Goal: Task Accomplishment & Management: Complete application form

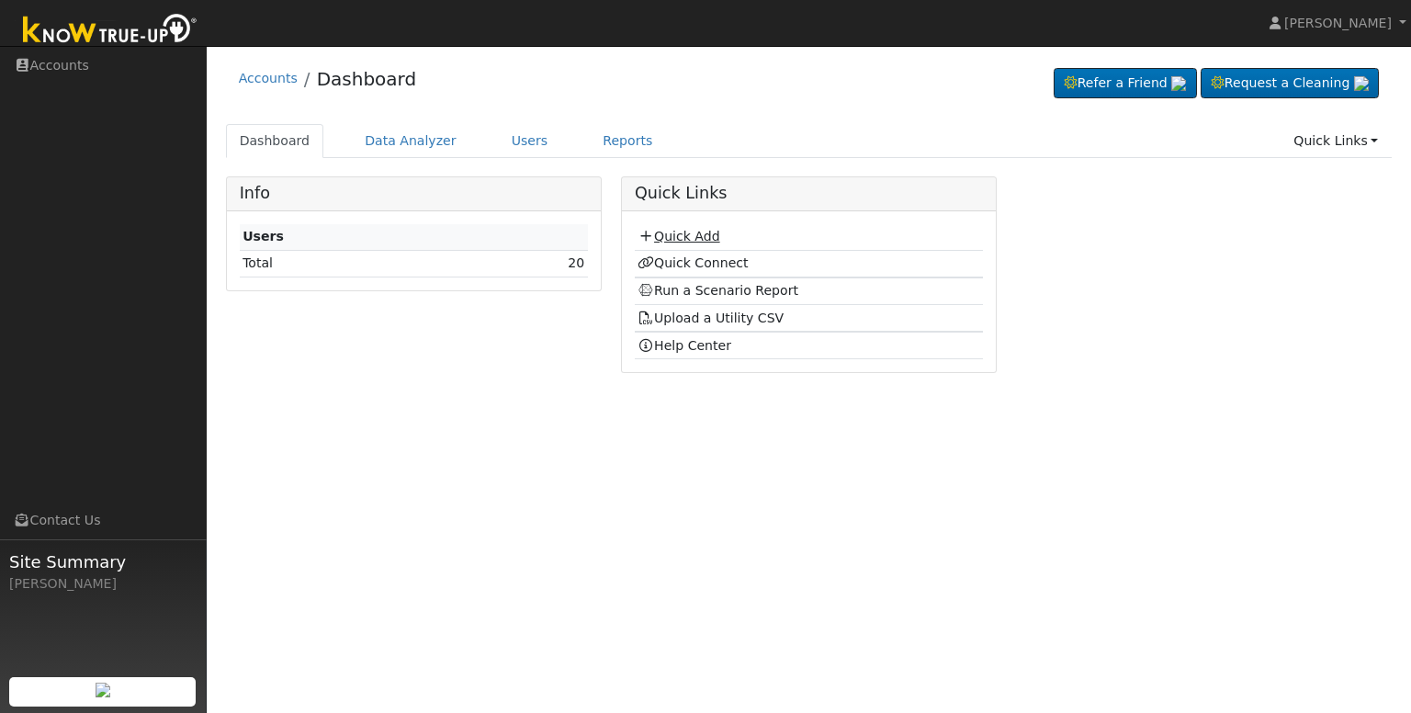
click at [695, 238] on link "Quick Add" at bounding box center [679, 236] width 82 height 15
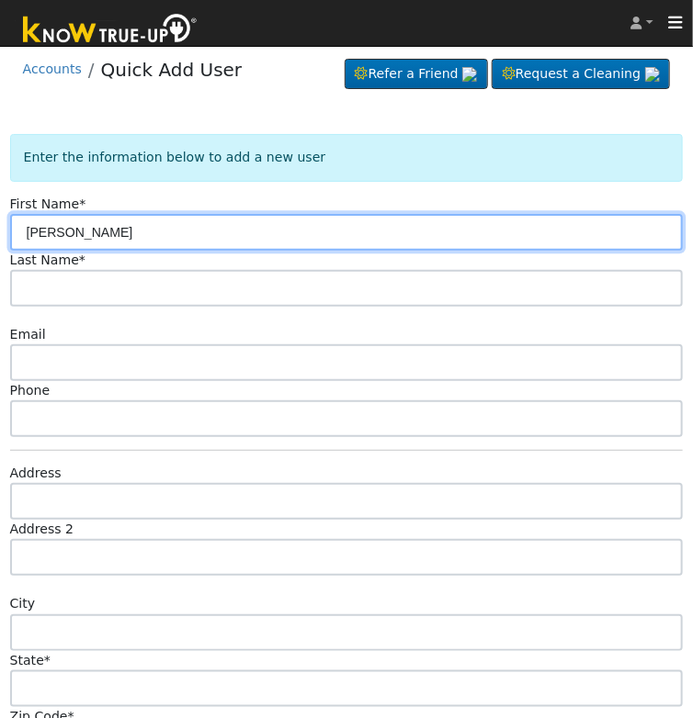
type input "Ida"
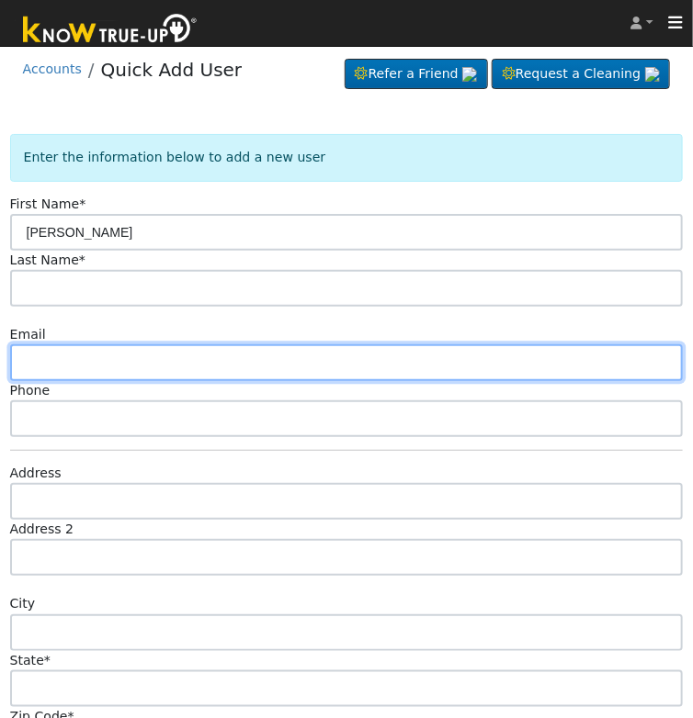
click at [332, 350] on input "text" at bounding box center [346, 363] width 673 height 37
paste input "imok.email@yahoo.com"
type input "imok.email@yahoo.com"
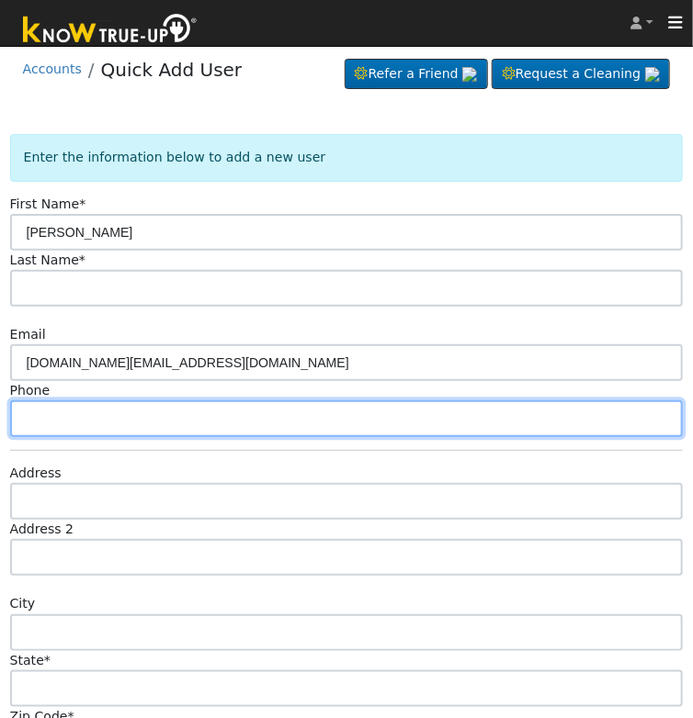
click at [478, 401] on input "text" at bounding box center [346, 419] width 673 height 37
type input "559.531.9923"
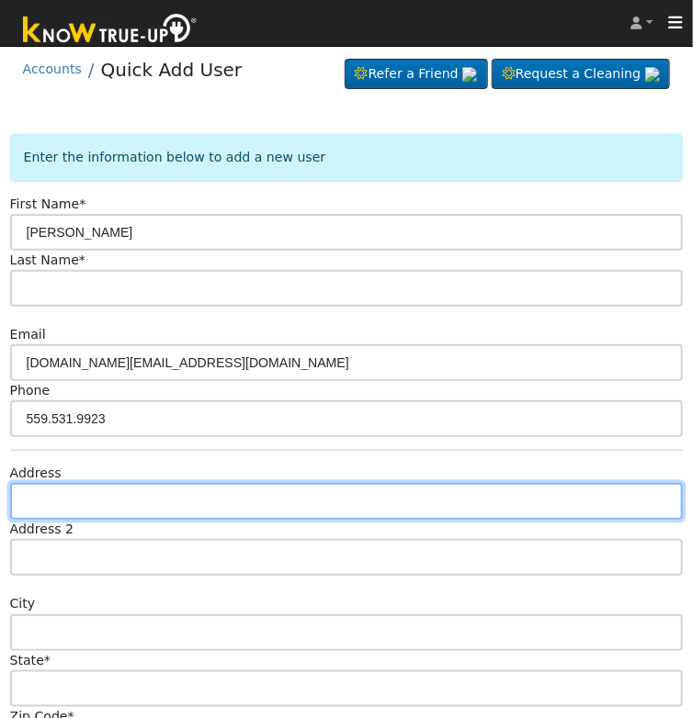
click at [341, 483] on input "text" at bounding box center [346, 501] width 673 height 37
type input "820 South Millard Avenue"
type input "Fresno"
type input "CA"
type input "93727"
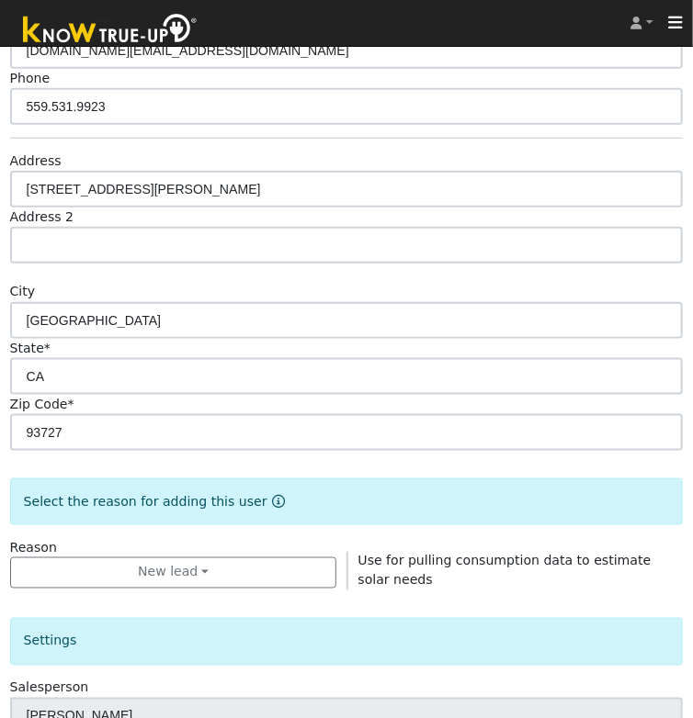
scroll to position [326, 0]
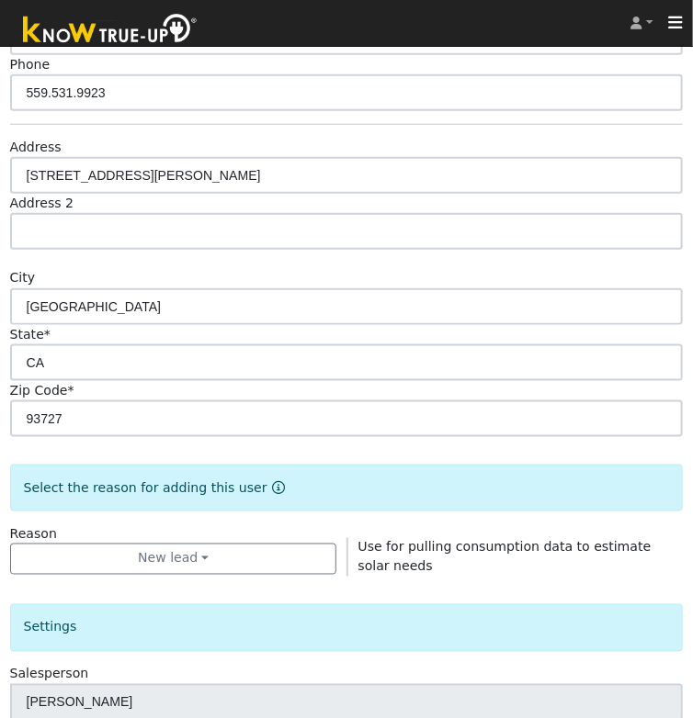
type input "Pacific Gas & Electric"
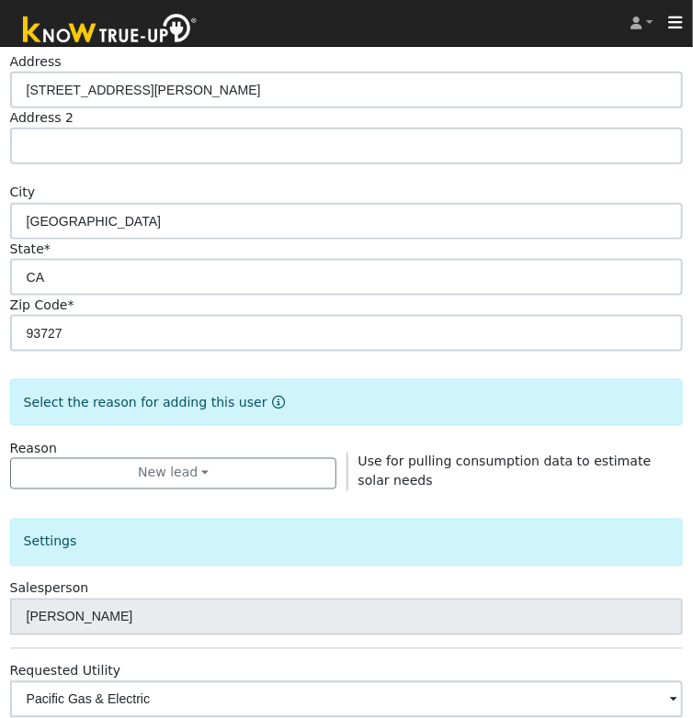
scroll to position [501, 0]
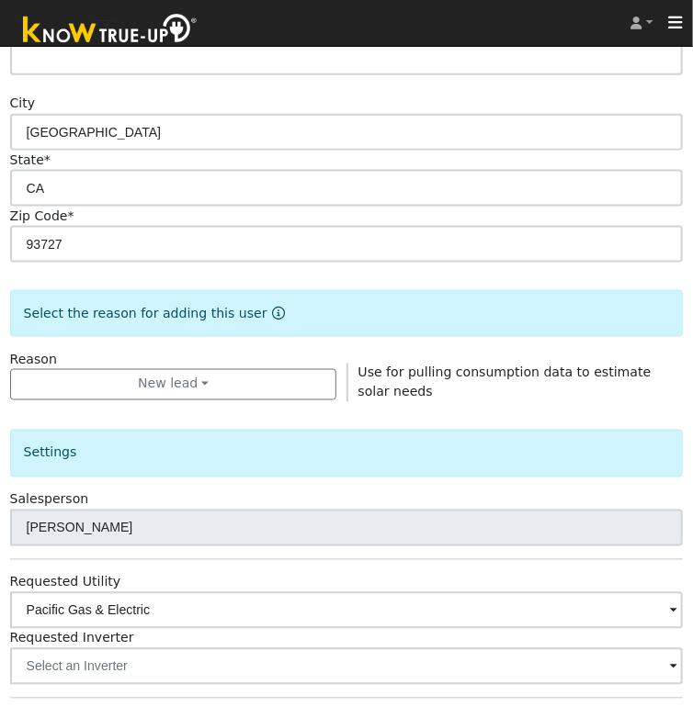
checkbox input "true"
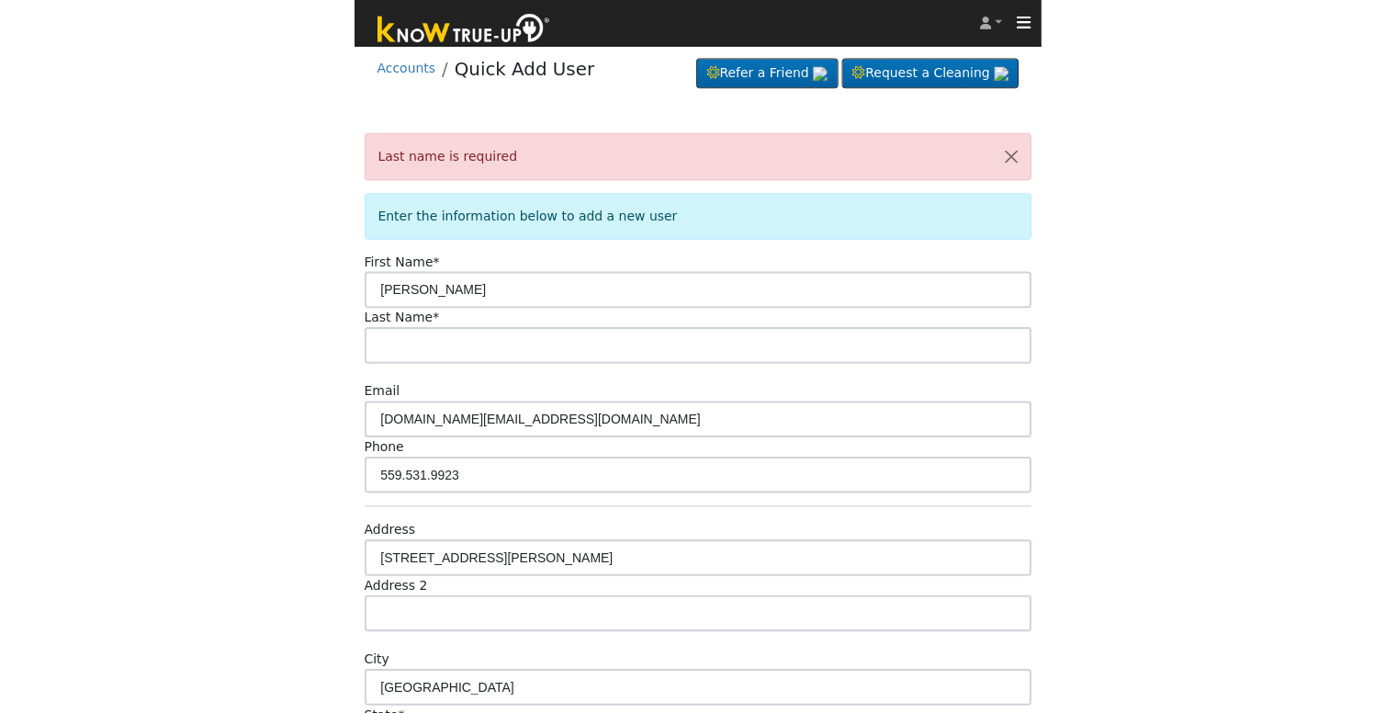
scroll to position [0, 0]
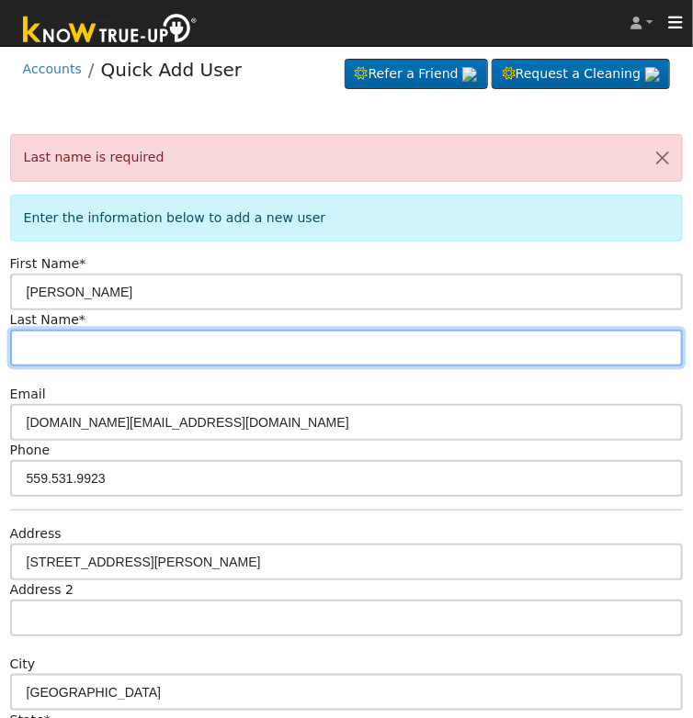
click at [561, 330] on input "text" at bounding box center [346, 348] width 673 height 37
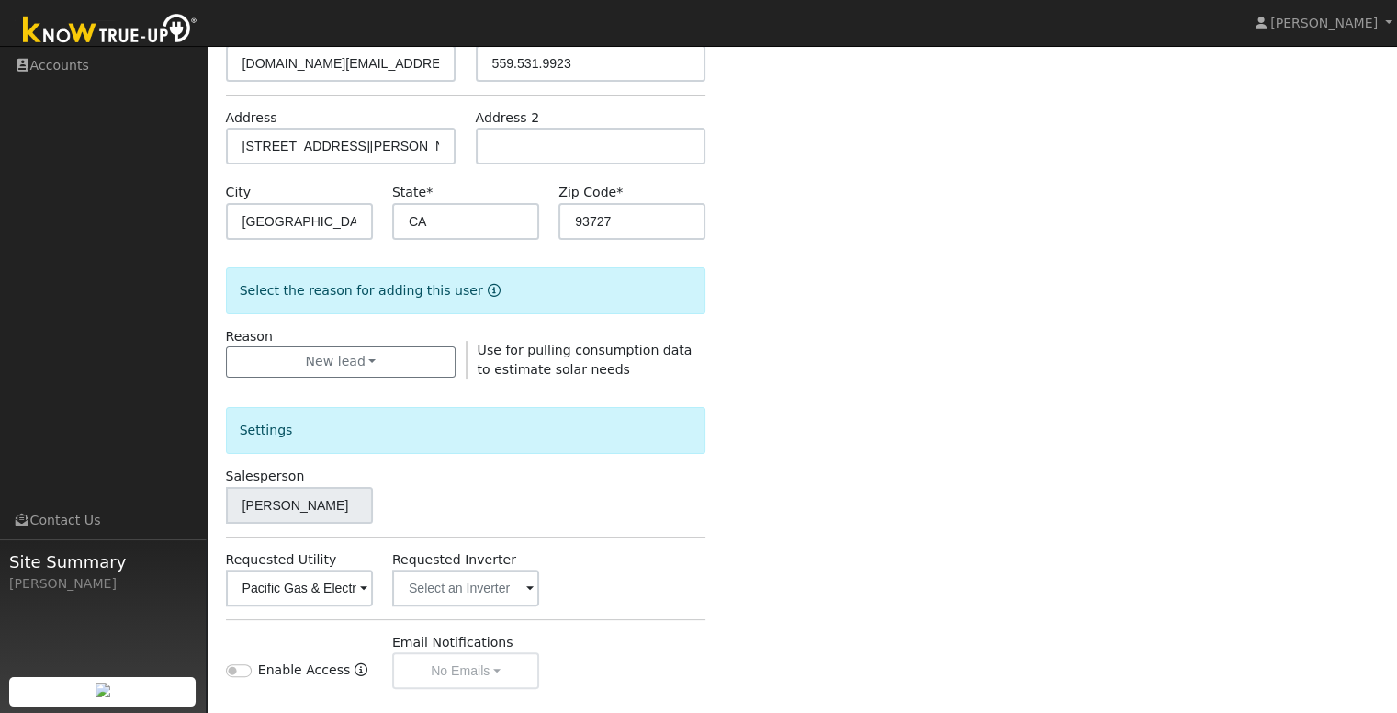
scroll to position [534, 0]
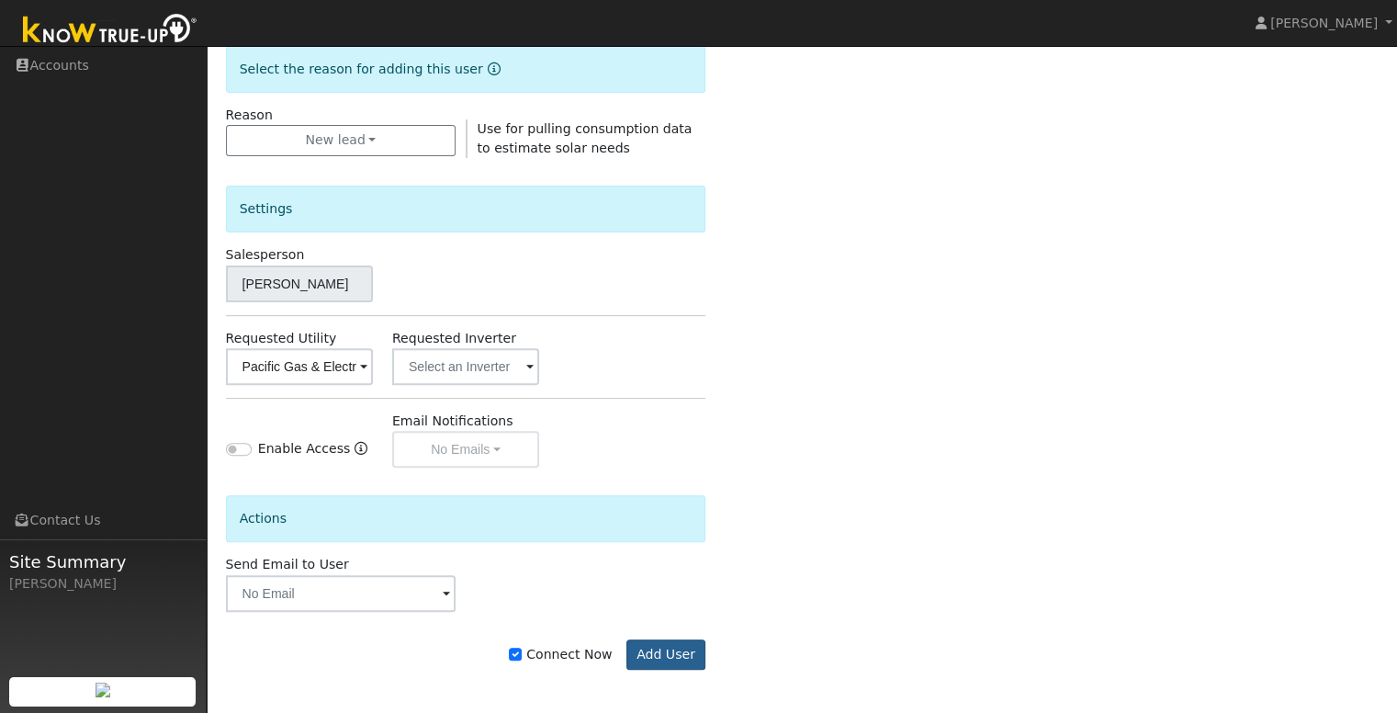
type input "Mok"
click at [1112, 406] on div "Last name is required Enter the information below to add a new user First Name …" at bounding box center [802, 158] width 1153 height 1097
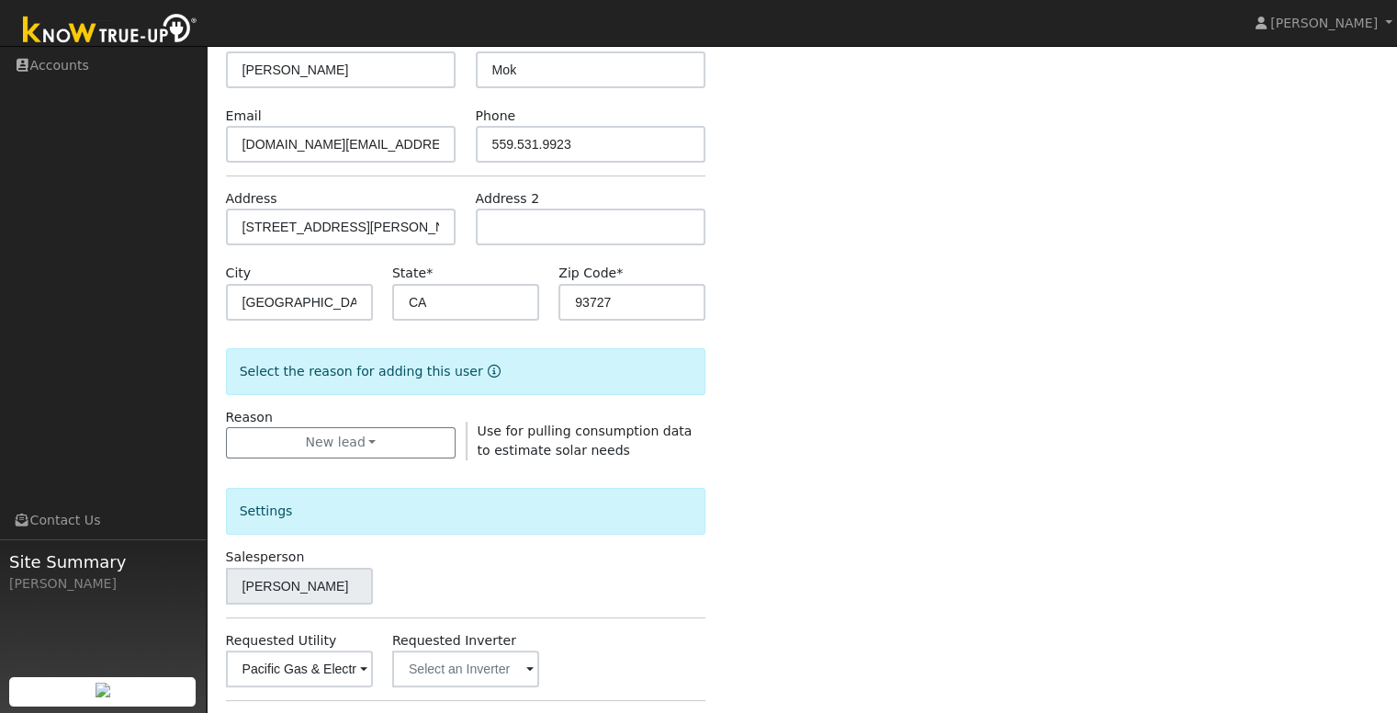
scroll to position [0, 0]
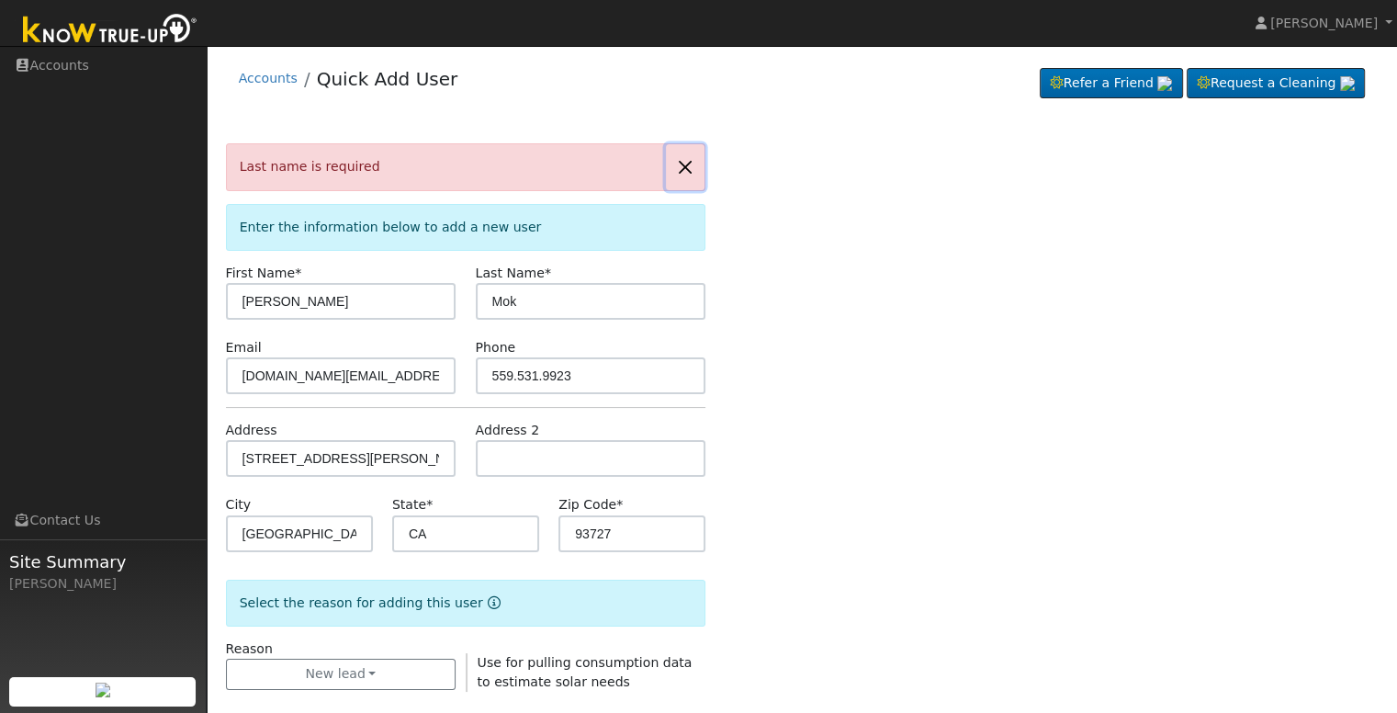
click at [684, 164] on button "button" at bounding box center [685, 166] width 39 height 45
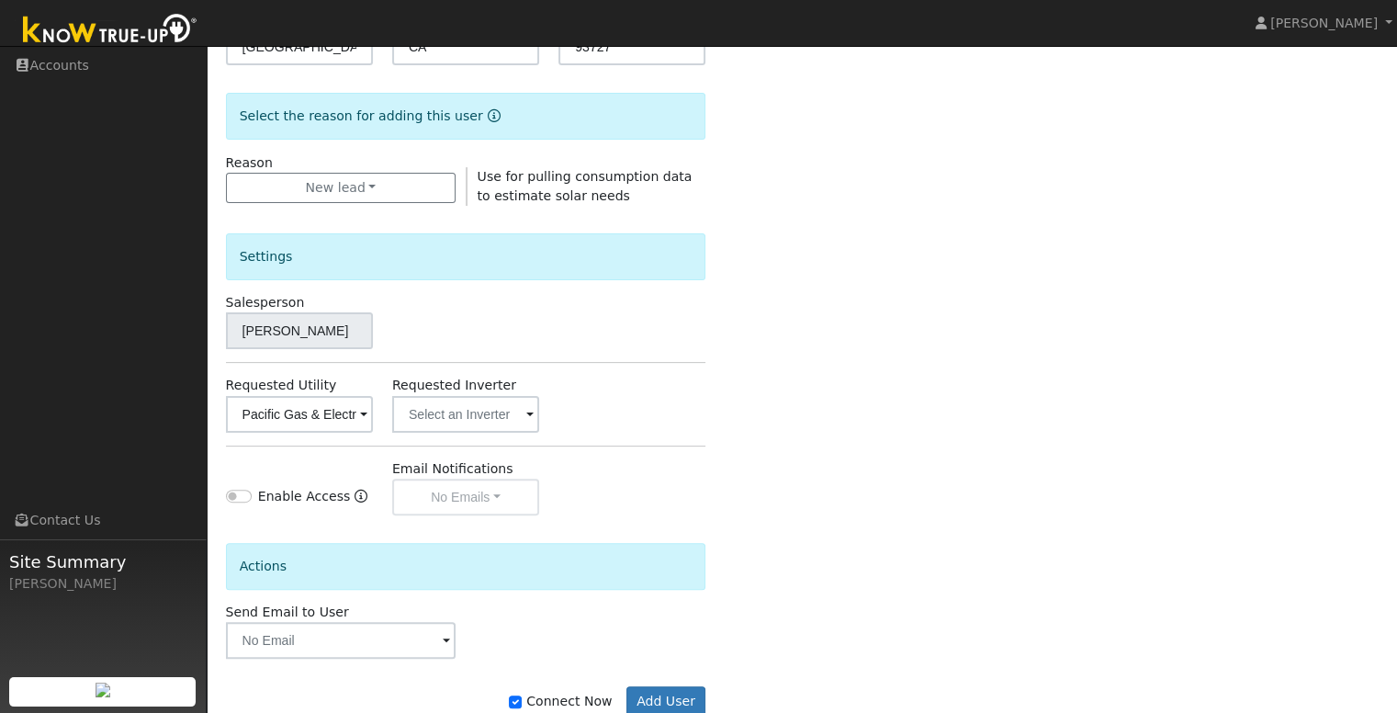
scroll to position [474, 0]
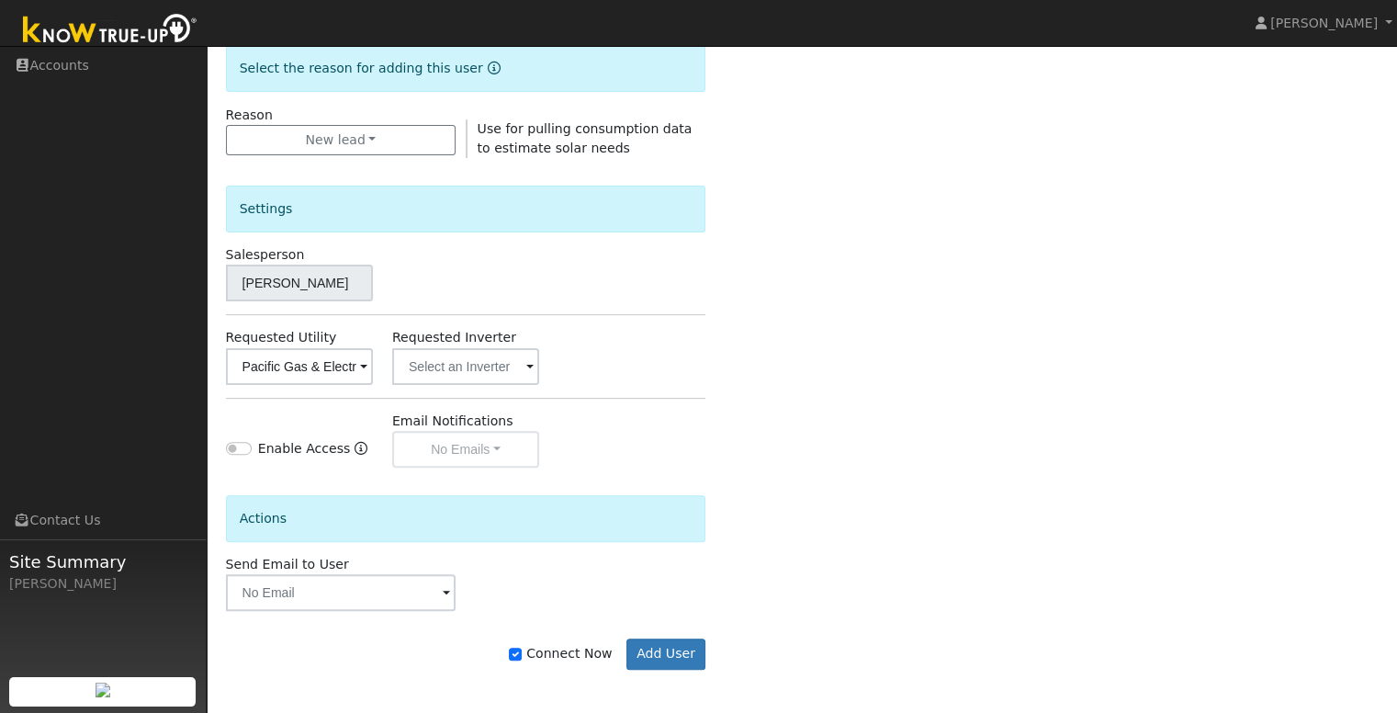
click at [905, 480] on div "Enter the information below to add a new user First Name * Ida Last Name * Mok …" at bounding box center [802, 187] width 1153 height 1037
click at [679, 644] on button "Add User" at bounding box center [667, 654] width 80 height 31
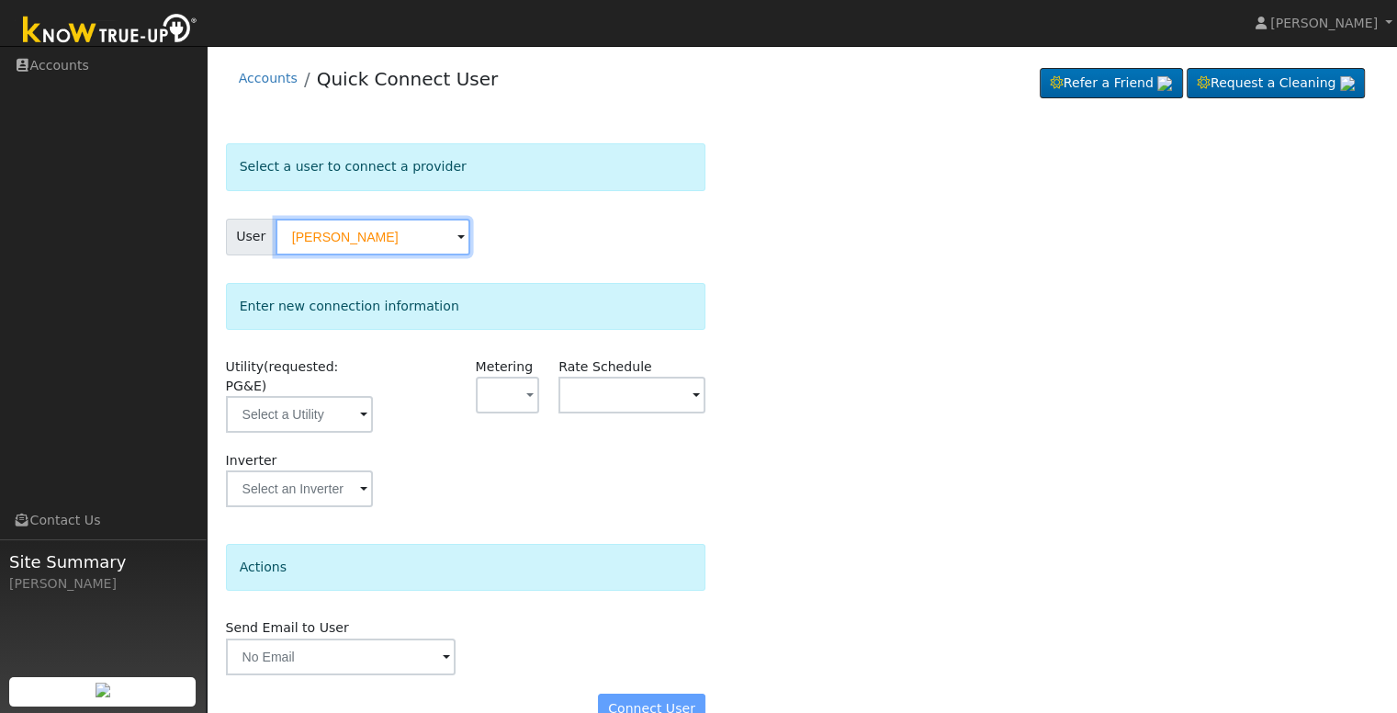
scroll to position [17, 0]
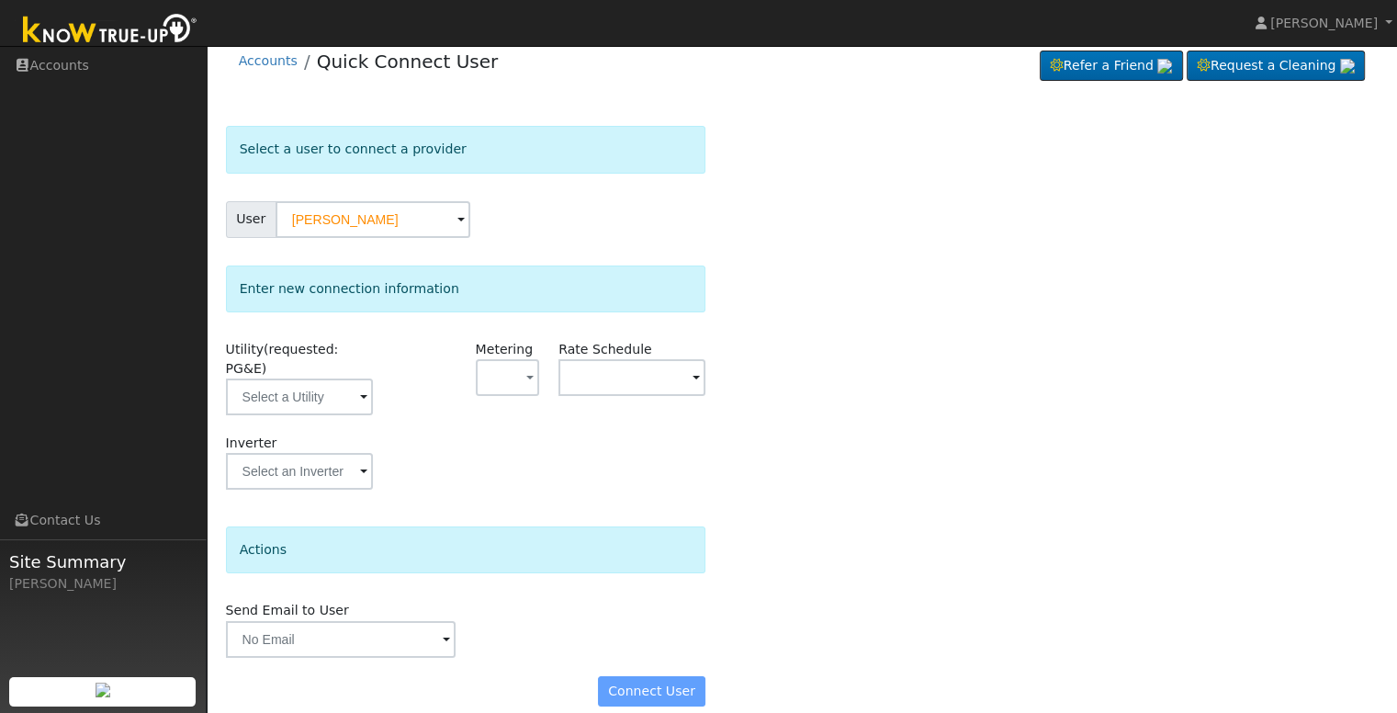
click at [363, 388] on span at bounding box center [363, 398] width 7 height 21
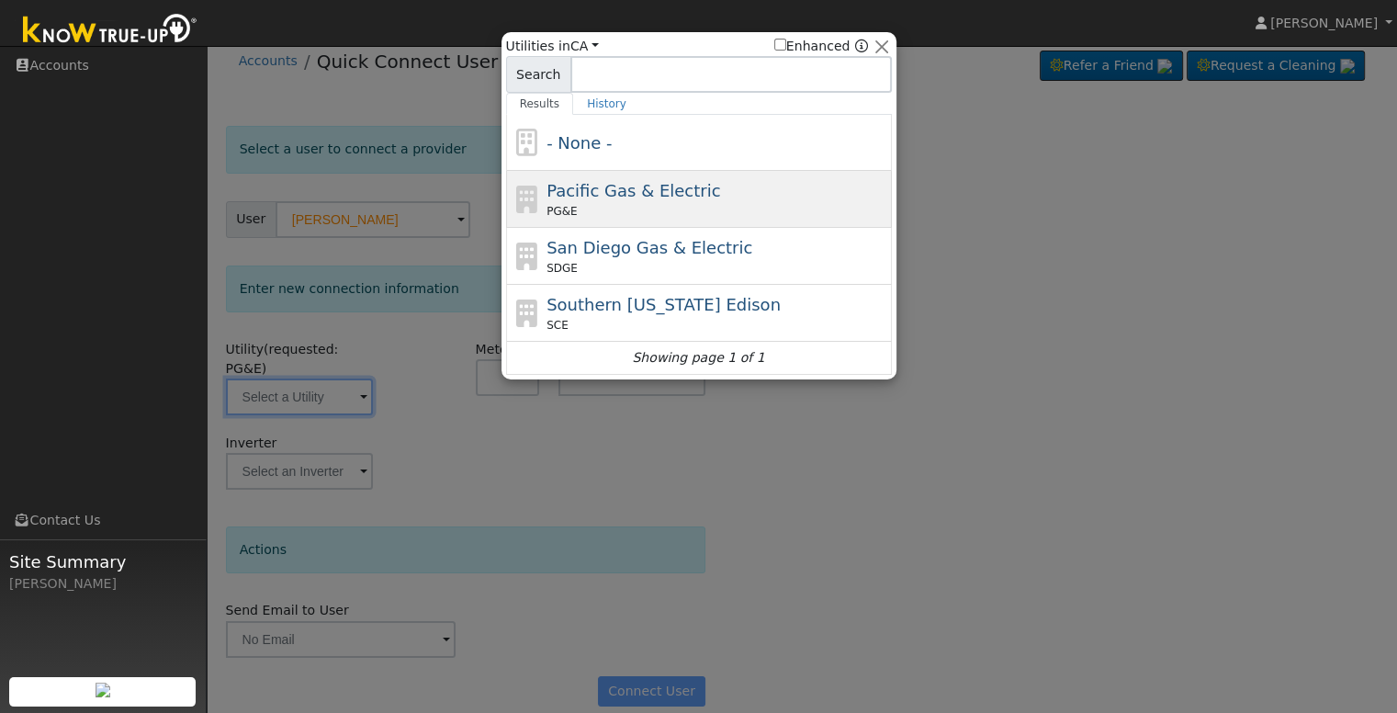
click at [729, 197] on div "Pacific Gas & Electric PG&E" at bounding box center [717, 198] width 341 height 41
type input "PG&E"
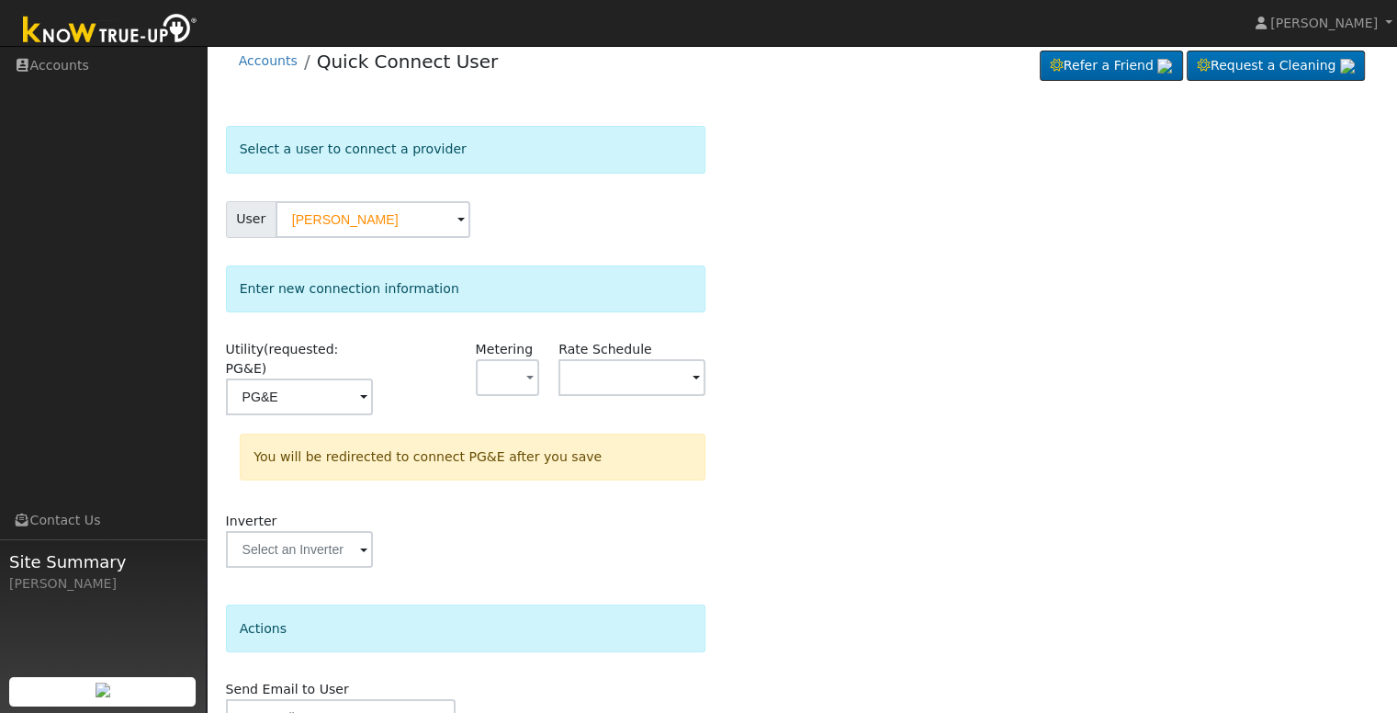
scroll to position [96, 0]
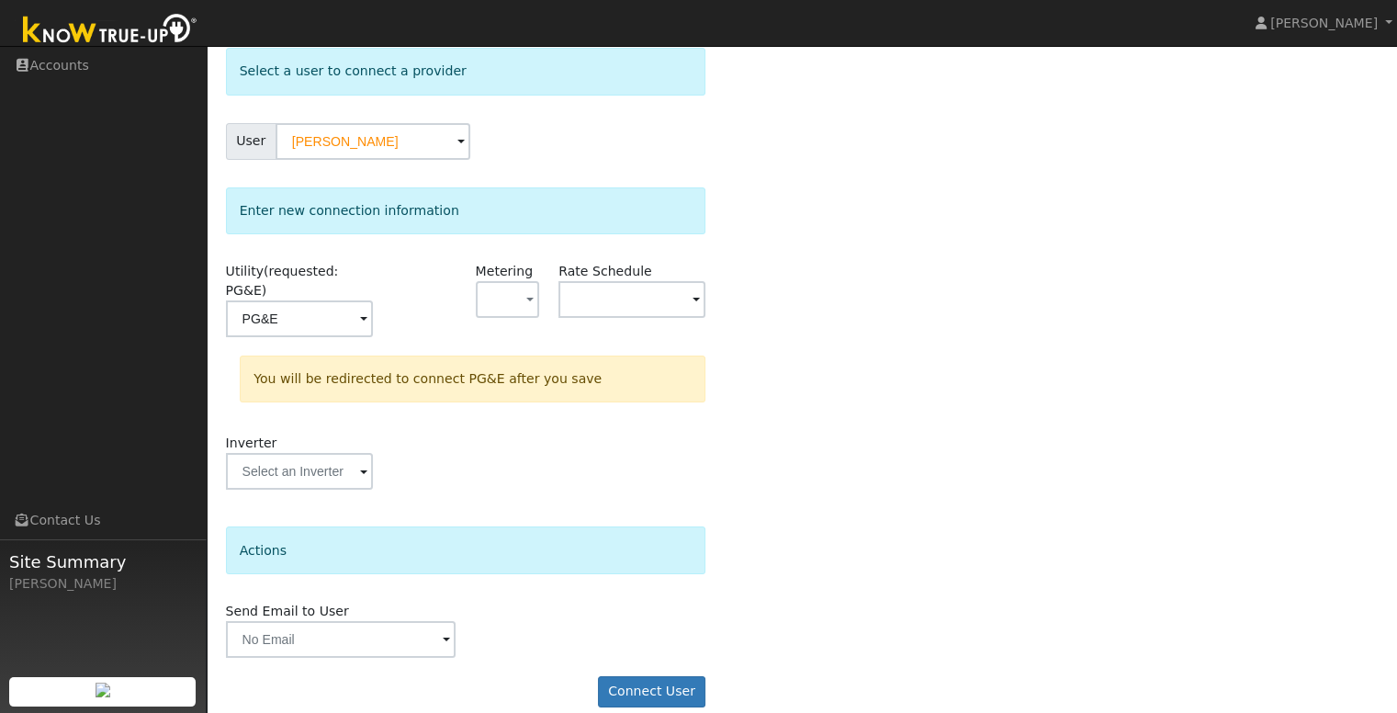
click at [1177, 504] on div "Select a user to connect a provider User Ida Mok Account Default Account Defaul…" at bounding box center [802, 386] width 1153 height 677
click at [883, 537] on div "Select a user to connect a provider User Ida Mok Account Default Account Defaul…" at bounding box center [802, 386] width 1153 height 677
click at [1226, 504] on div "Select a user to connect a provider User Ida Mok Account Default Account Defaul…" at bounding box center [802, 386] width 1153 height 677
click at [1117, 417] on div "Select a user to connect a provider User Ida Mok Account Default Account Defaul…" at bounding box center [802, 386] width 1153 height 677
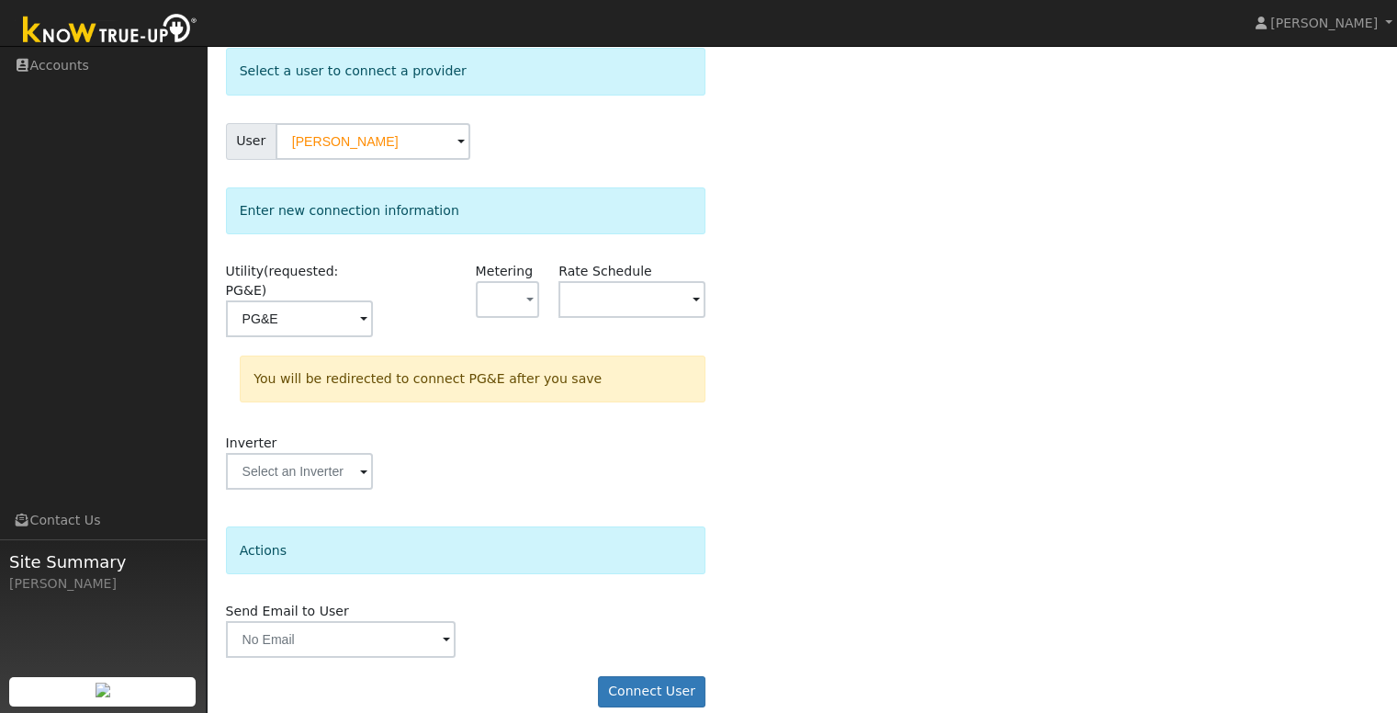
click at [1115, 416] on div "Select a user to connect a provider User Ida Mok Account Default Account Defaul…" at bounding box center [802, 386] width 1153 height 677
click at [1034, 552] on div "Select a user to connect a provider User Ida Mok Account Default Account Defaul…" at bounding box center [802, 386] width 1153 height 677
click at [673, 676] on button "Connect User" at bounding box center [652, 691] width 108 height 31
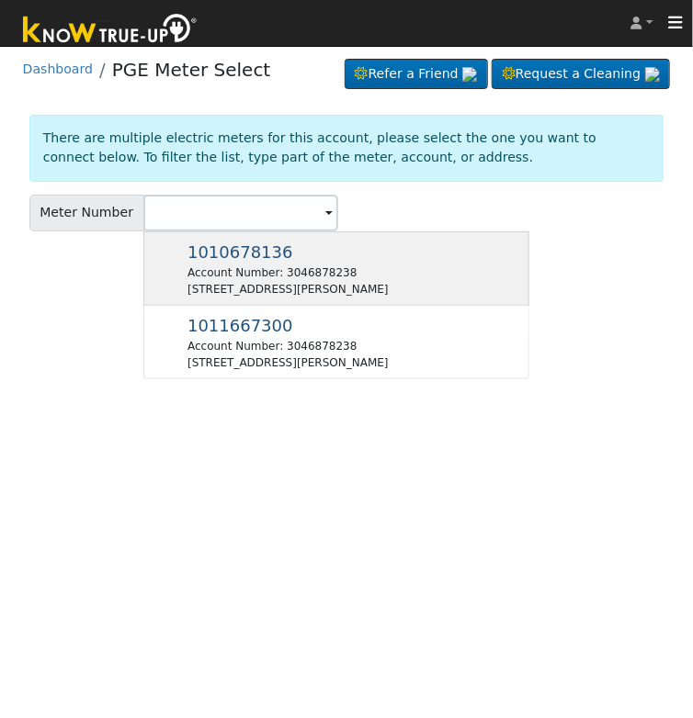
click at [371, 298] on div "[STREET_ADDRESS][PERSON_NAME]" at bounding box center [287, 289] width 201 height 17
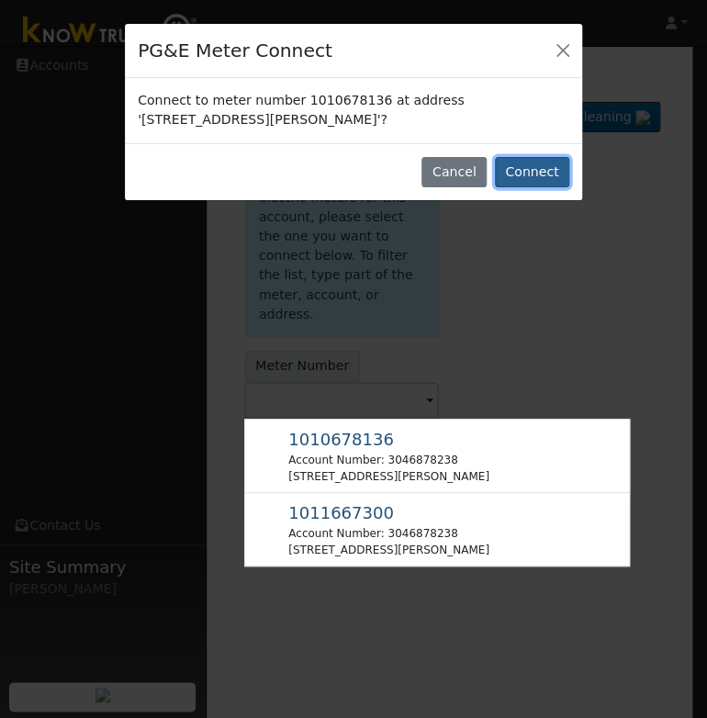
click at [529, 174] on button "Connect" at bounding box center [532, 172] width 74 height 31
